Goal: Find specific page/section: Find specific page/section

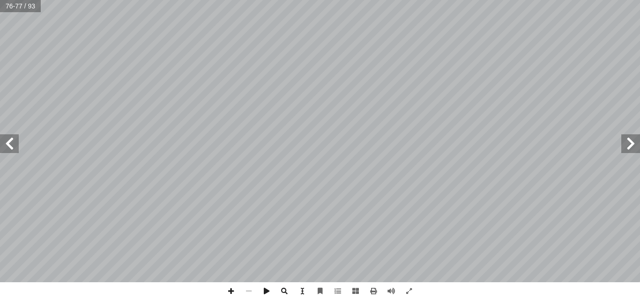
click at [10, 143] on span at bounding box center [9, 144] width 19 height 19
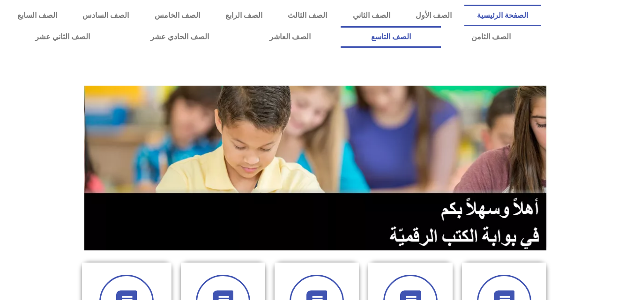
click at [341, 26] on link "الصف التاسع" at bounding box center [391, 37] width 100 height 22
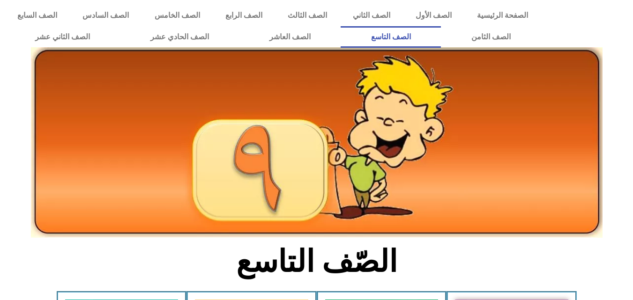
scroll to position [187, 0]
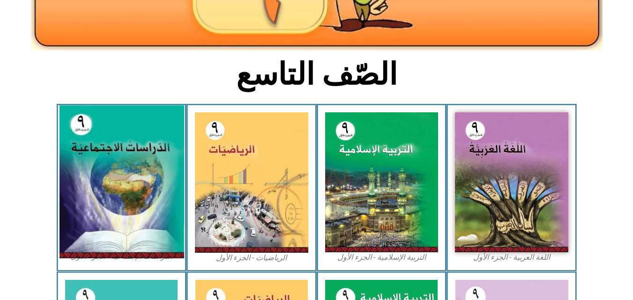
click at [67, 149] on img at bounding box center [121, 182] width 125 height 153
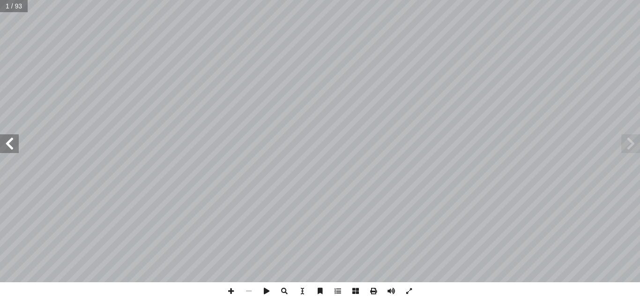
click at [11, 145] on span at bounding box center [9, 144] width 19 height 19
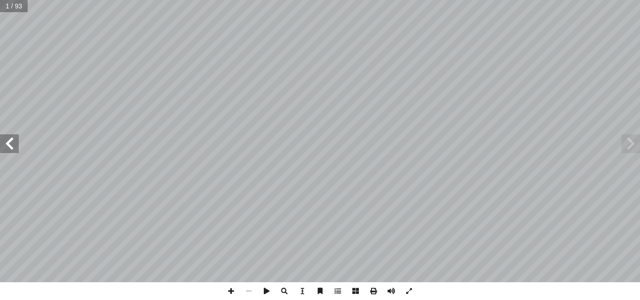
click at [11, 145] on span at bounding box center [9, 144] width 19 height 19
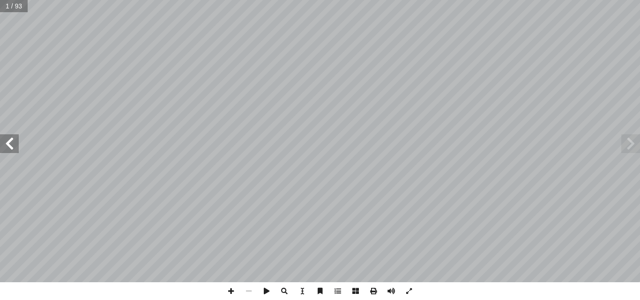
click at [11, 145] on span at bounding box center [9, 144] width 19 height 19
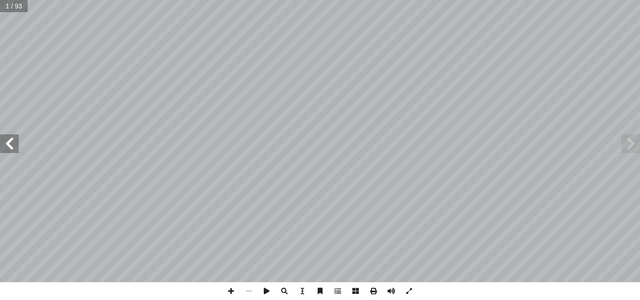
click at [11, 145] on span at bounding box center [9, 144] width 19 height 19
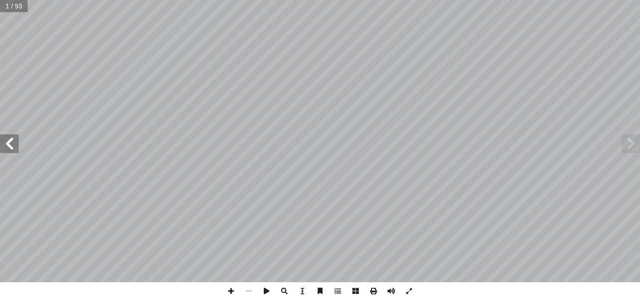
click at [11, 145] on span at bounding box center [9, 144] width 19 height 19
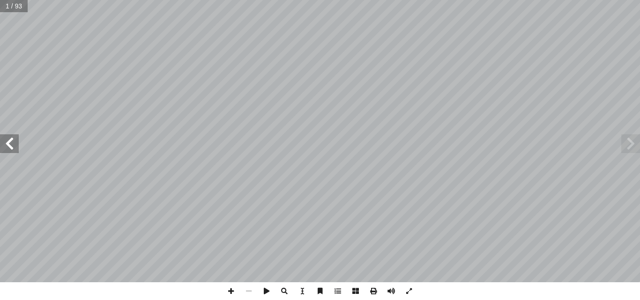
click at [11, 145] on span at bounding box center [9, 144] width 19 height 19
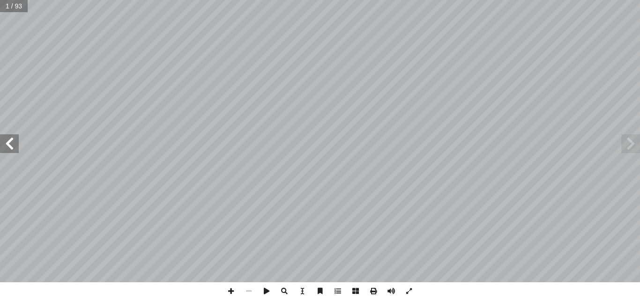
click at [11, 145] on span at bounding box center [9, 144] width 19 height 19
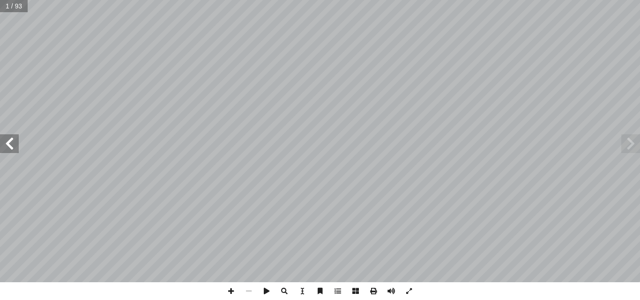
click at [11, 145] on span at bounding box center [9, 144] width 19 height 19
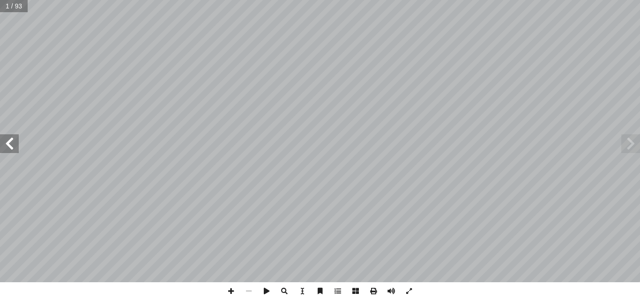
click at [11, 145] on span at bounding box center [9, 144] width 19 height 19
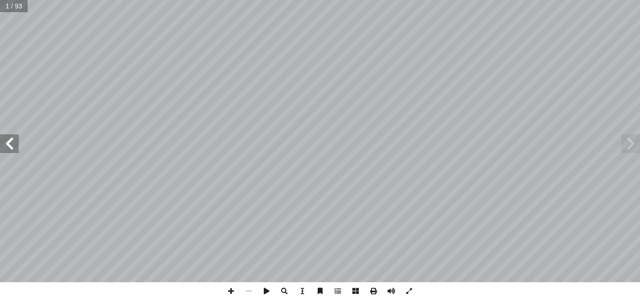
click at [11, 145] on span at bounding box center [9, 144] width 19 height 19
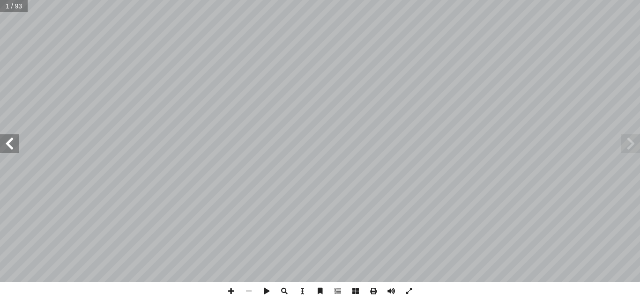
click at [11, 145] on span at bounding box center [9, 144] width 19 height 19
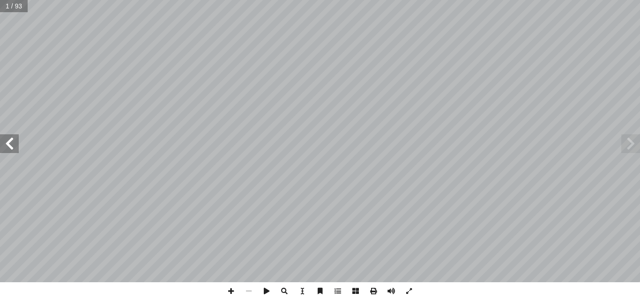
click at [11, 145] on span at bounding box center [9, 144] width 19 height 19
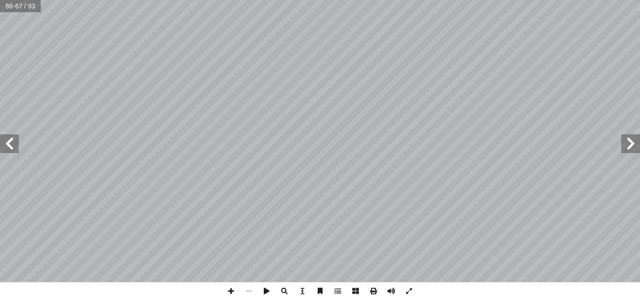
click at [11, 145] on span at bounding box center [9, 144] width 19 height 19
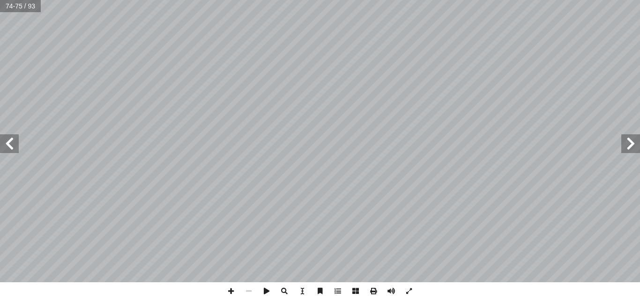
click at [11, 145] on span at bounding box center [9, 144] width 19 height 19
click at [629, 139] on span at bounding box center [630, 144] width 19 height 19
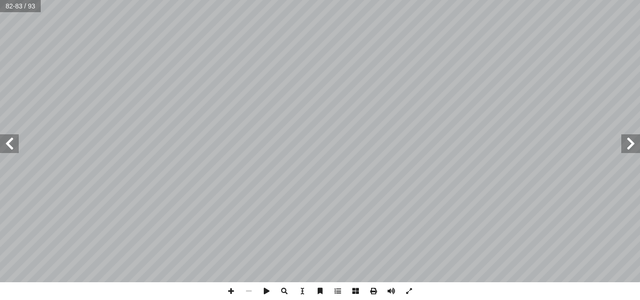
click at [629, 139] on span at bounding box center [630, 144] width 19 height 19
click at [13, 148] on span at bounding box center [9, 144] width 19 height 19
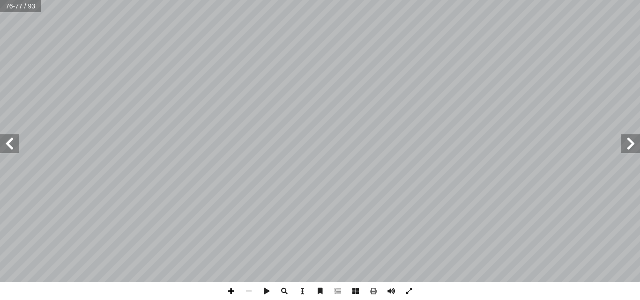
click at [227, 289] on span at bounding box center [231, 292] width 18 height 18
click at [7, 143] on span at bounding box center [9, 144] width 19 height 19
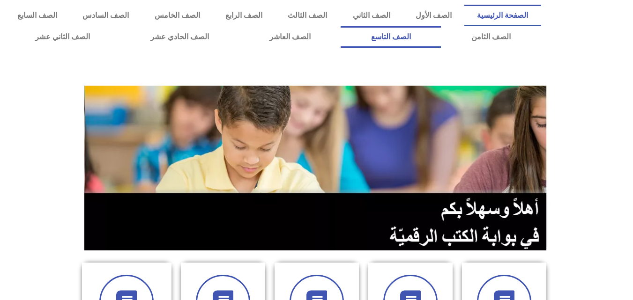
click at [341, 26] on link "الصف التاسع" at bounding box center [391, 37] width 100 height 22
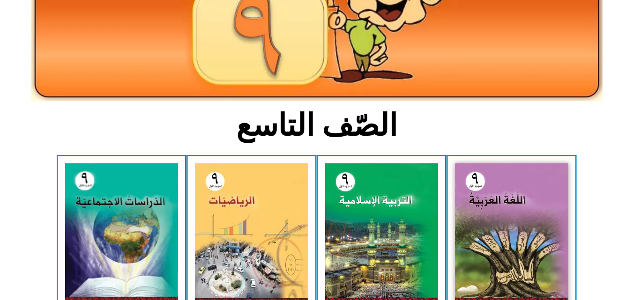
scroll to position [187, 0]
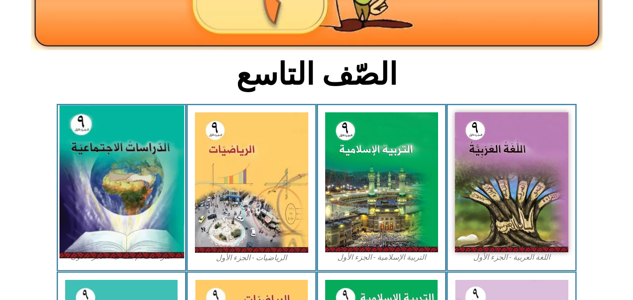
click at [103, 161] on img at bounding box center [121, 182] width 125 height 153
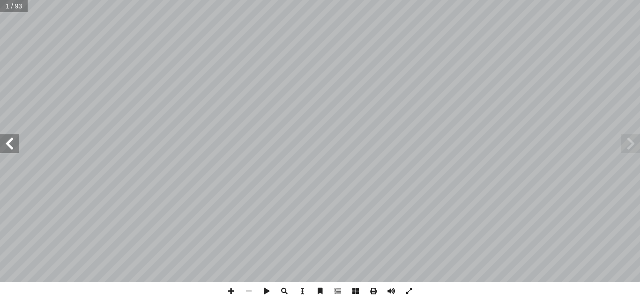
click at [12, 142] on span at bounding box center [9, 144] width 19 height 19
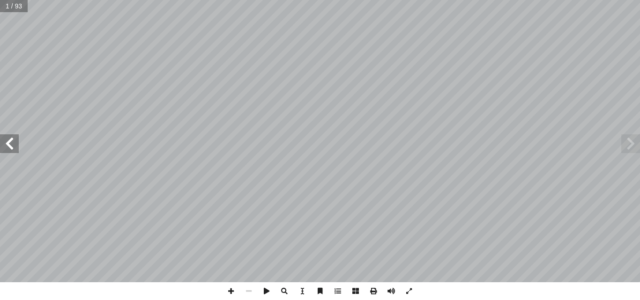
click at [12, 142] on span at bounding box center [9, 144] width 19 height 19
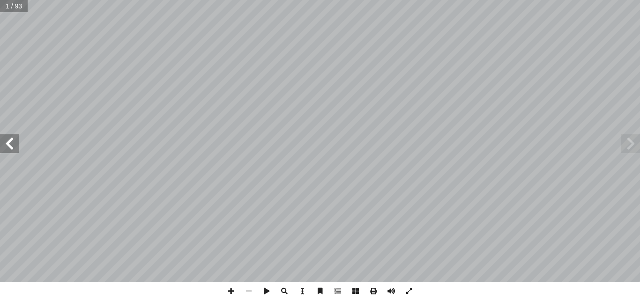
click at [12, 142] on span at bounding box center [9, 144] width 19 height 19
